Goal: Transaction & Acquisition: Download file/media

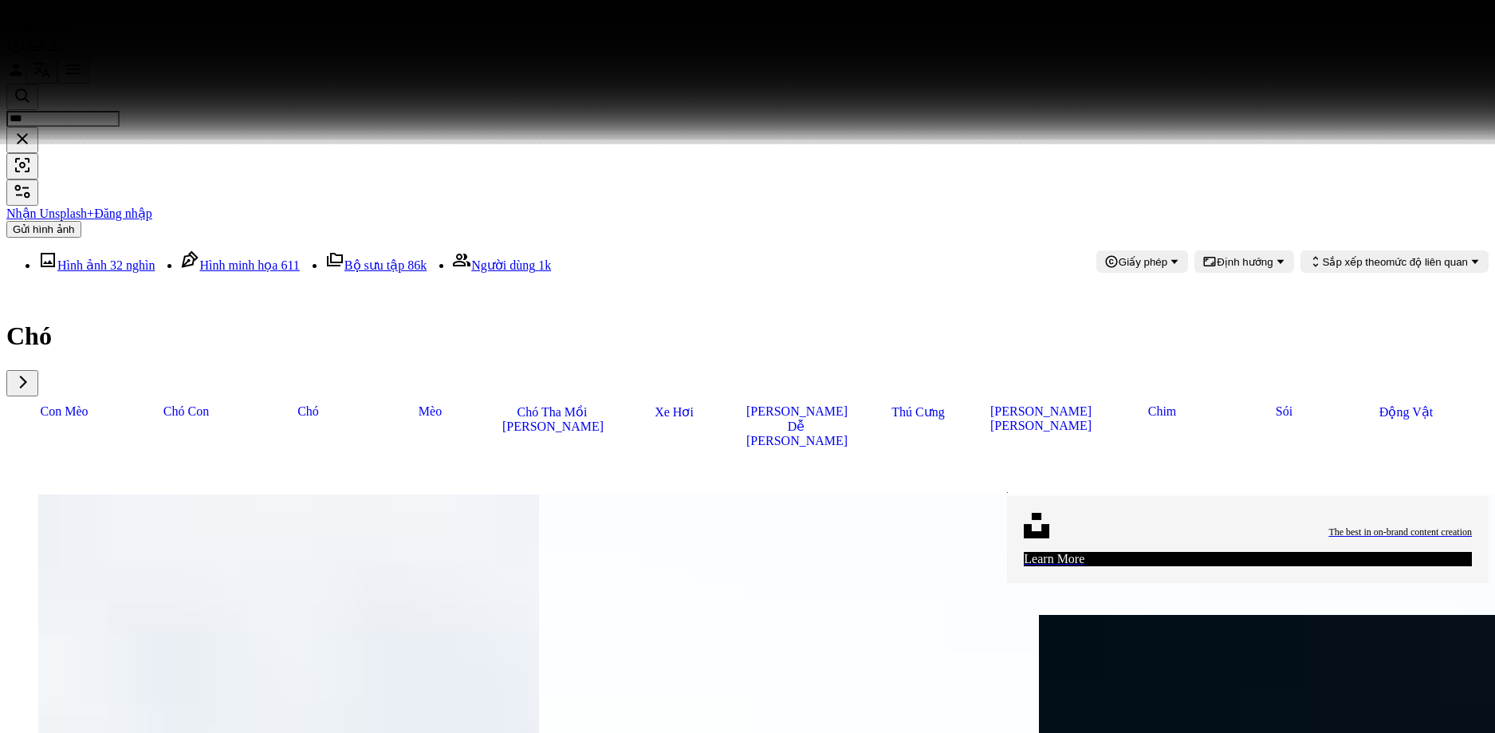
scroll to position [21204, 0]
